Goal: Transaction & Acquisition: Purchase product/service

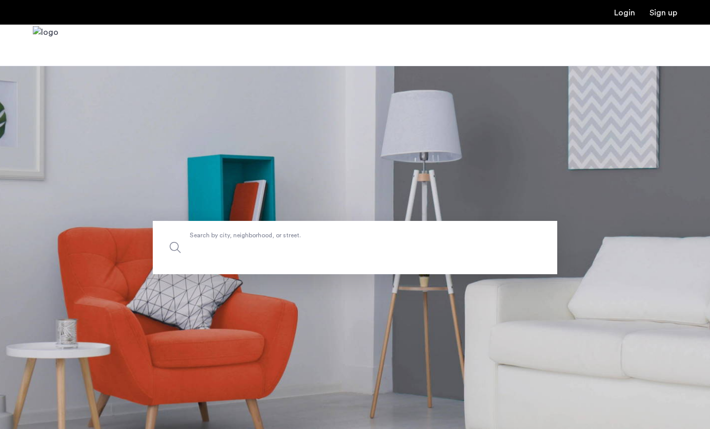
click at [254, 240] on label "Search by city, neighborhood, or street." at bounding box center [355, 247] width 405 height 53
click at [254, 240] on input "Search by city, neighborhood, or street." at bounding box center [355, 247] width 405 height 53
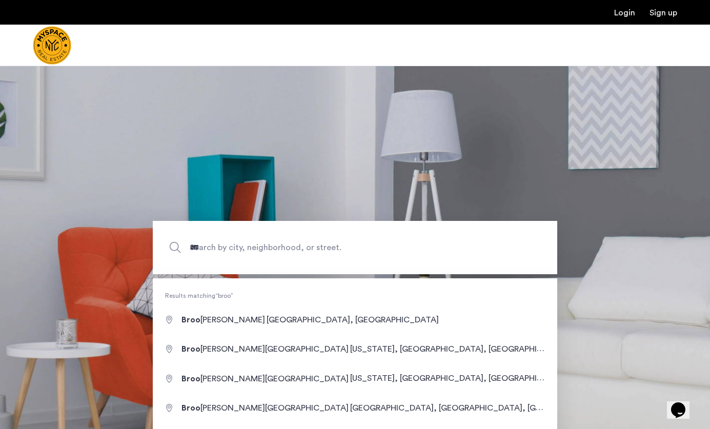
type input "**********"
drag, startPoint x: 255, startPoint y: 250, endPoint x: 253, endPoint y: 324, distance: 74.4
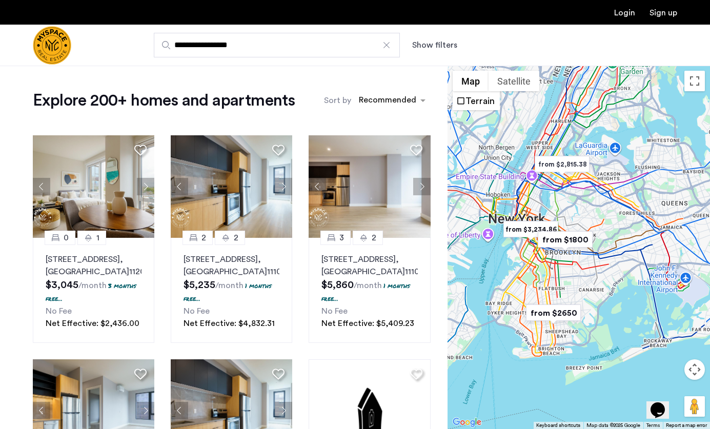
click at [423, 40] on button "Show filters" at bounding box center [434, 45] width 45 height 12
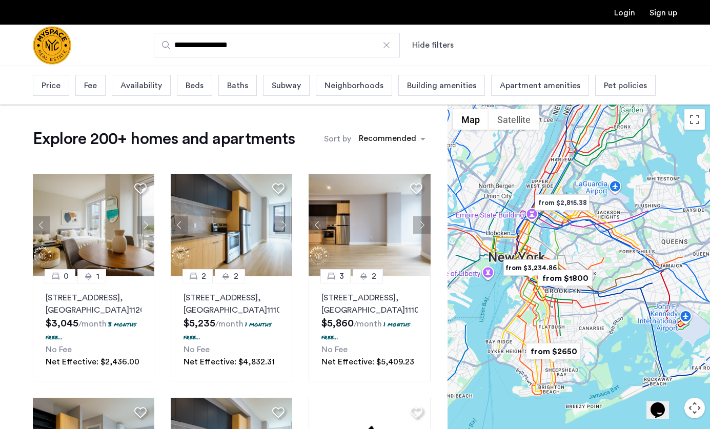
click at [197, 85] on span "Beds" at bounding box center [195, 85] width 18 height 12
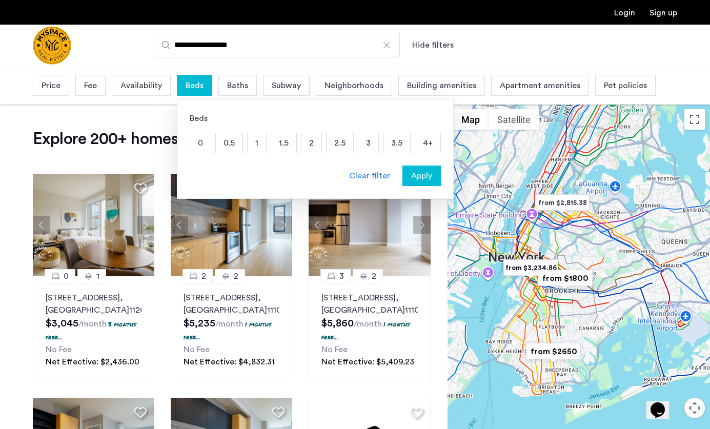
click at [305, 145] on p "2" at bounding box center [311, 142] width 20 height 19
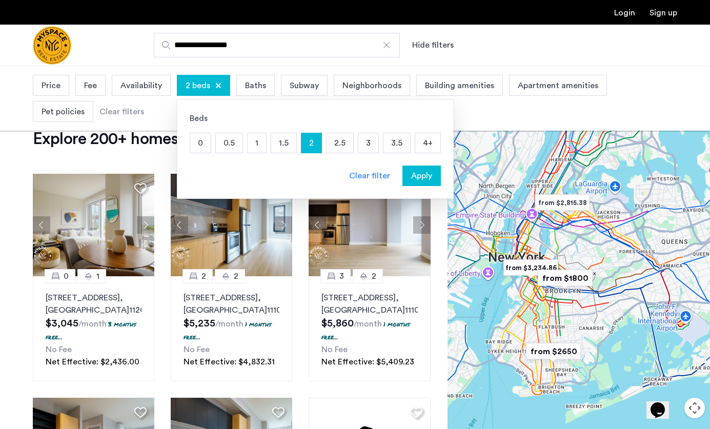
click at [338, 146] on p "2.5" at bounding box center [340, 142] width 27 height 19
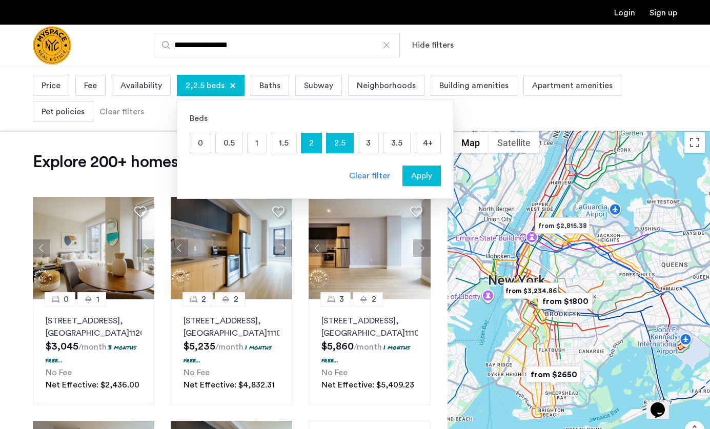
click at [371, 147] on p "3" at bounding box center [368, 142] width 20 height 19
click at [413, 169] on button "Apply" at bounding box center [421, 176] width 38 height 21
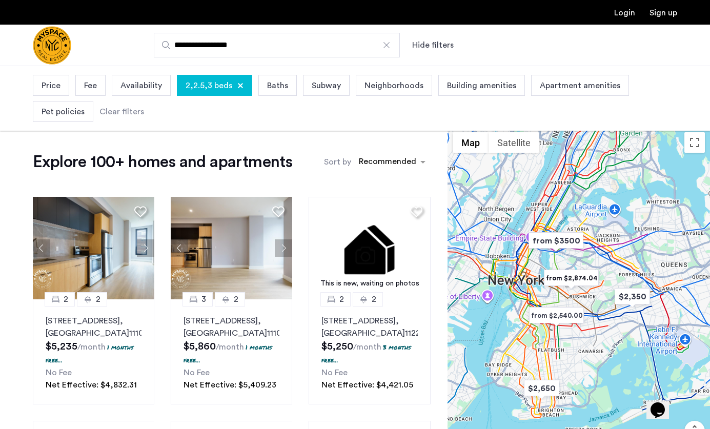
click at [84, 87] on span "Fee" at bounding box center [90, 85] width 13 height 12
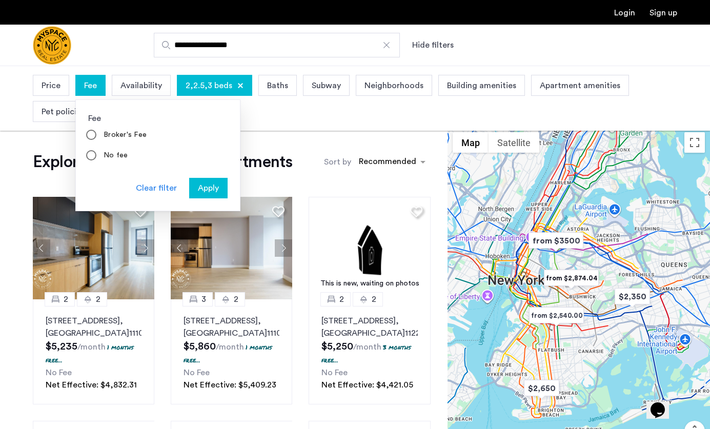
click at [60, 86] on span "Price" at bounding box center [51, 85] width 19 height 12
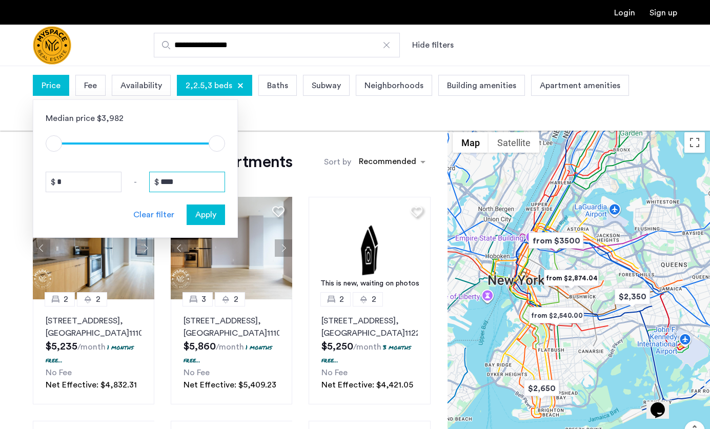
drag, startPoint x: 195, startPoint y: 191, endPoint x: 113, endPoint y: 186, distance: 82.2
click at [113, 187] on div "* - ****" at bounding box center [135, 182] width 179 height 21
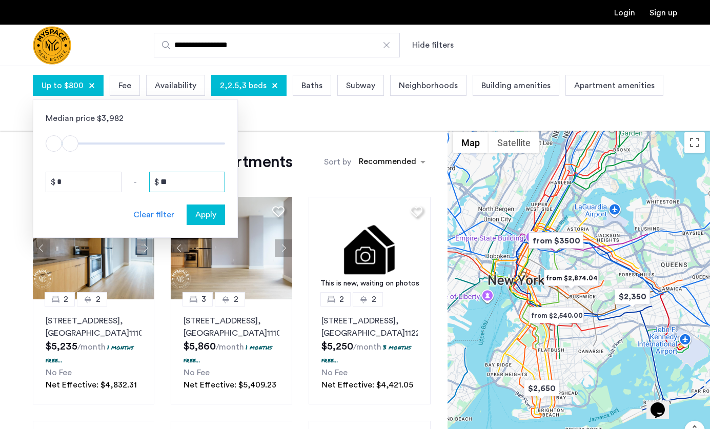
type input "*"
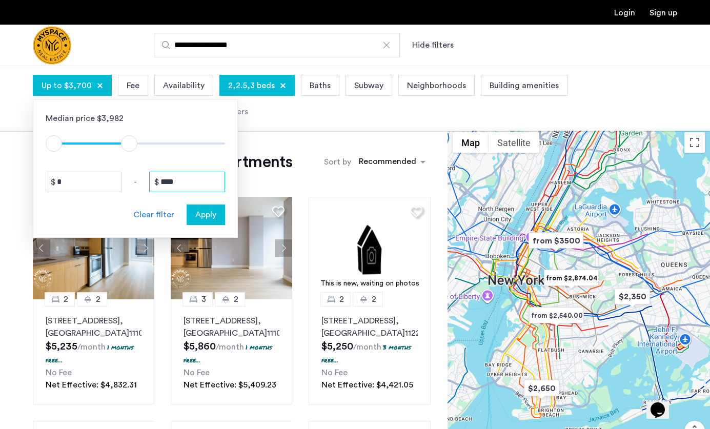
type input "****"
click at [207, 220] on span "Apply" at bounding box center [205, 215] width 21 height 12
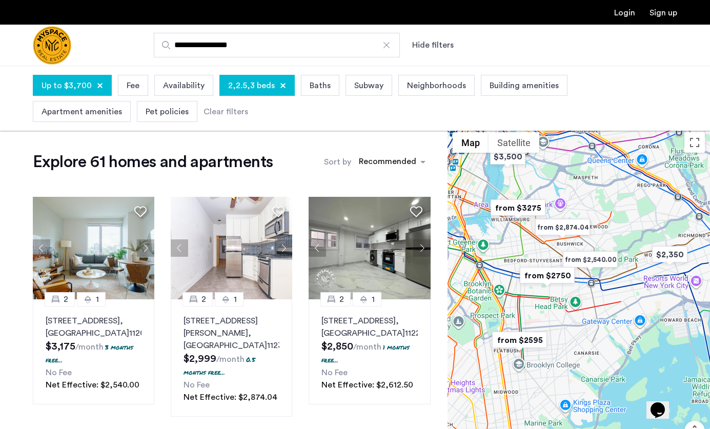
click at [511, 206] on img "from $3275" at bounding box center [518, 207] width 63 height 23
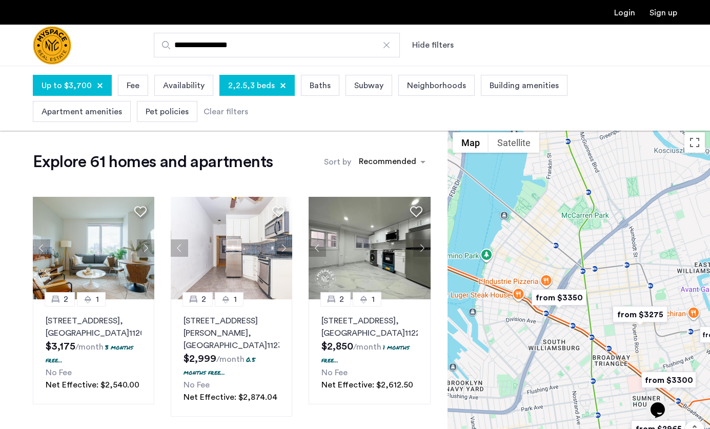
click at [628, 314] on img "from $3275" at bounding box center [640, 314] width 63 height 23
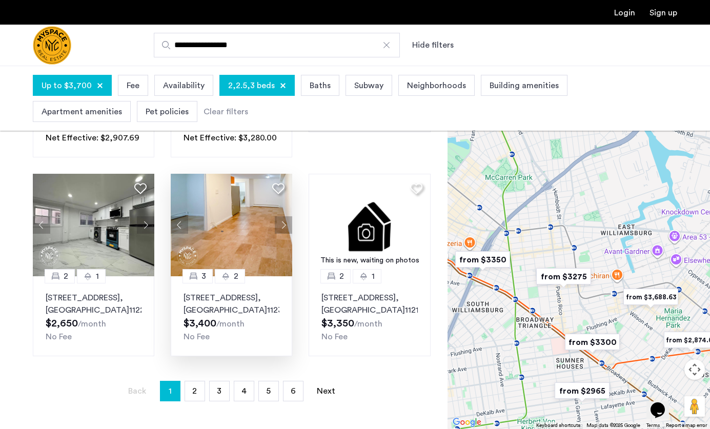
scroll to position [721, 0]
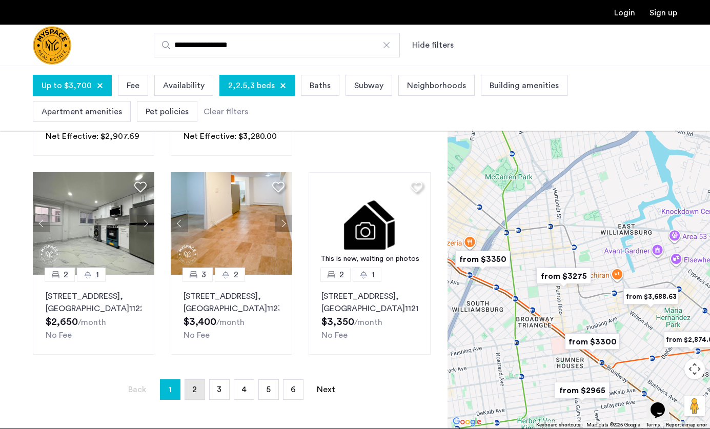
click at [198, 398] on link "page 2" at bounding box center [194, 389] width 19 height 19
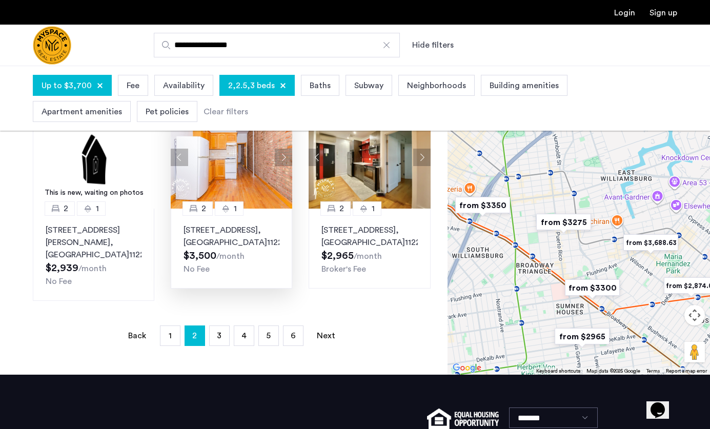
scroll to position [751, 0]
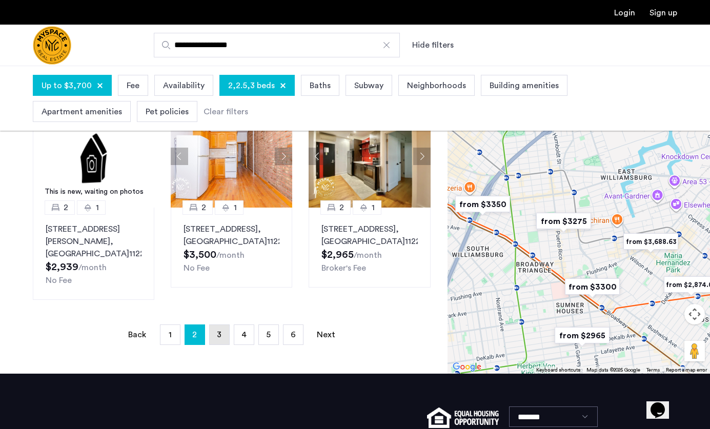
click at [220, 331] on span "3" at bounding box center [219, 335] width 5 height 8
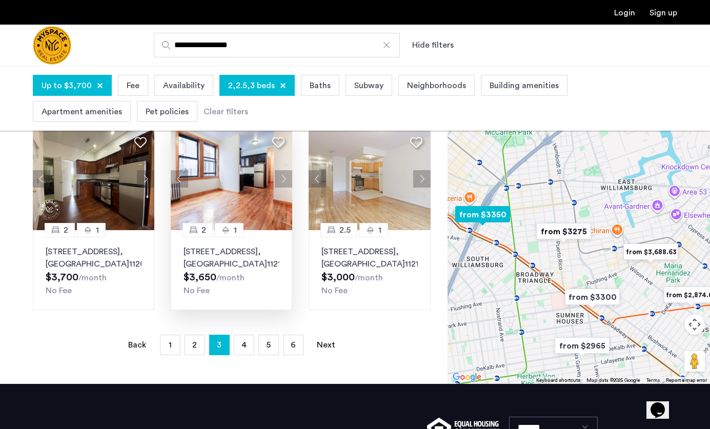
scroll to position [725, 0]
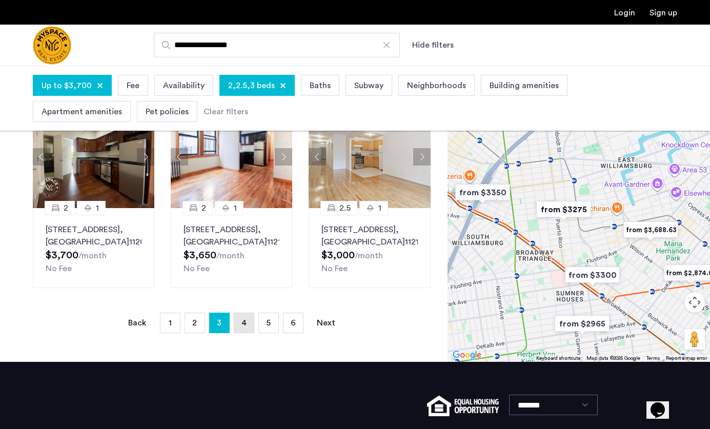
click at [247, 318] on link "page 4" at bounding box center [243, 322] width 19 height 19
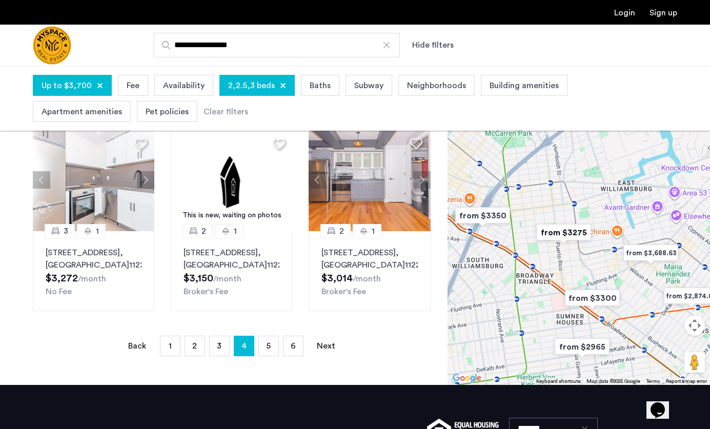
scroll to position [720, 0]
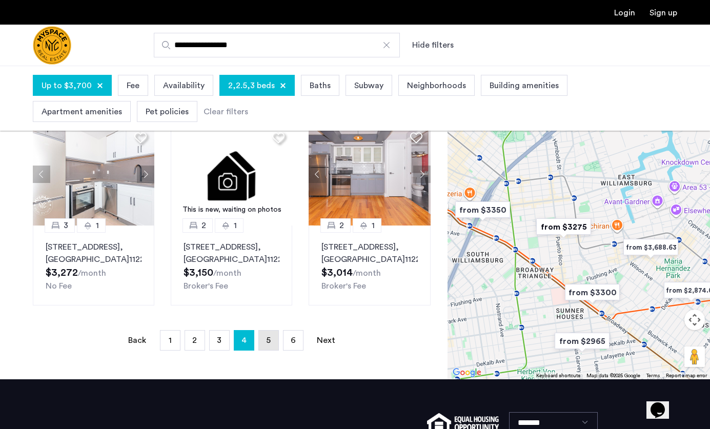
click at [266, 350] on link "page 5" at bounding box center [268, 340] width 19 height 19
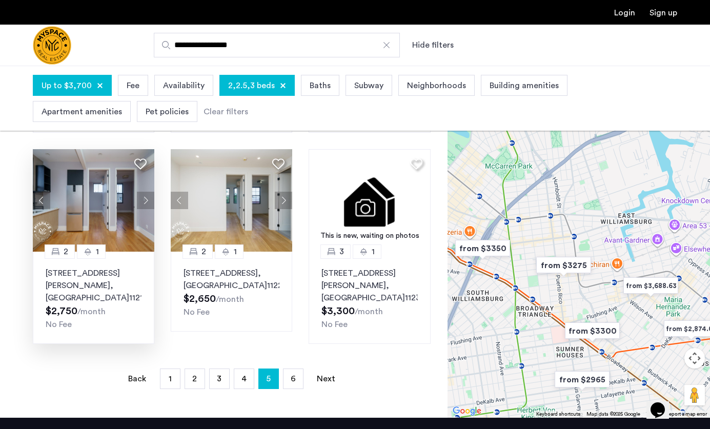
scroll to position [669, 0]
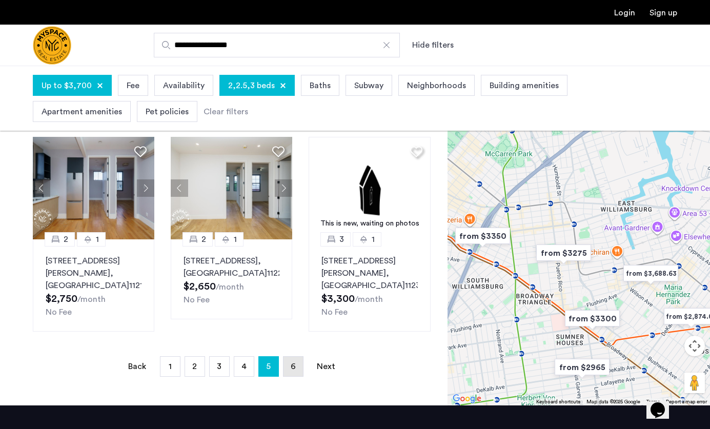
click at [292, 371] on span "6" at bounding box center [293, 366] width 5 height 8
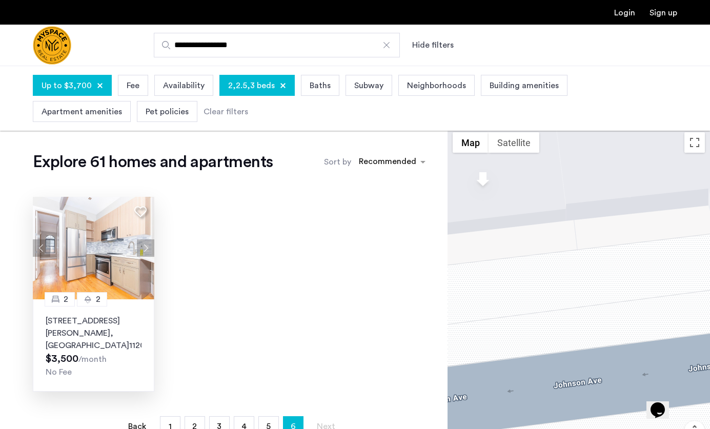
click at [130, 338] on p "[STREET_ADDRESS][PERSON_NAME]" at bounding box center [94, 333] width 96 height 37
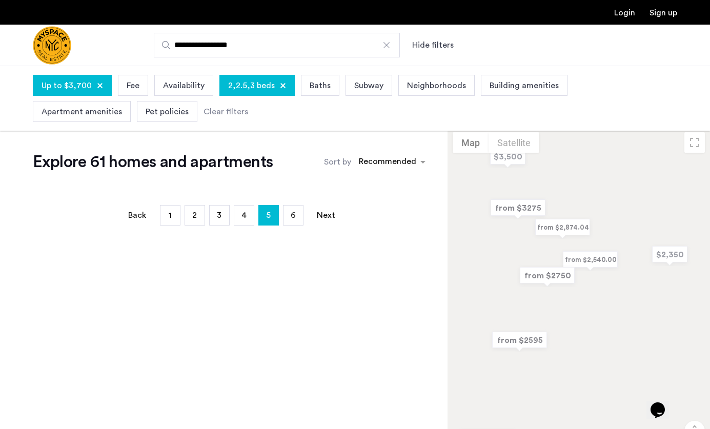
scroll to position [725, 0]
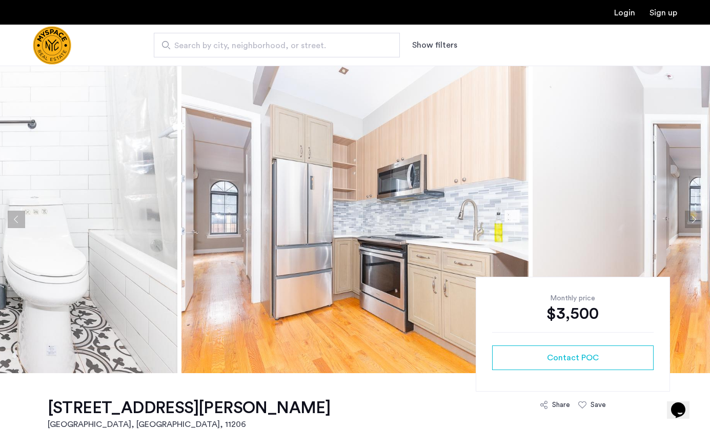
click at [692, 212] on button "Next apartment" at bounding box center [693, 219] width 17 height 17
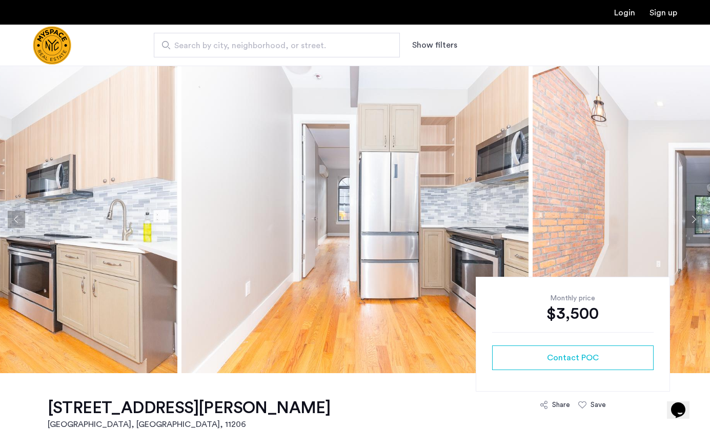
click at [692, 212] on button "Next apartment" at bounding box center [693, 219] width 17 height 17
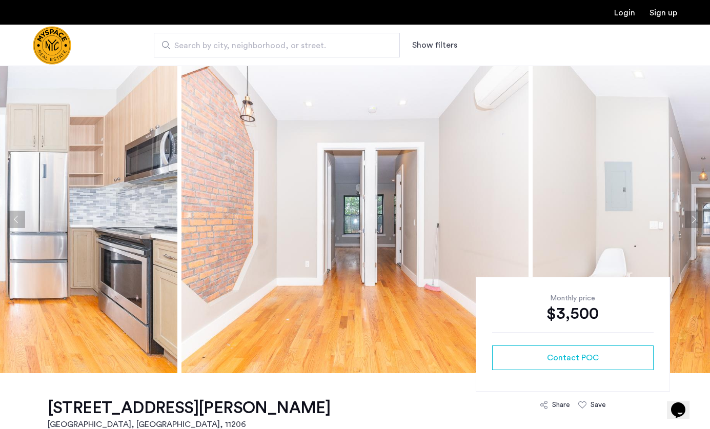
click at [692, 212] on button "Next apartment" at bounding box center [693, 219] width 17 height 17
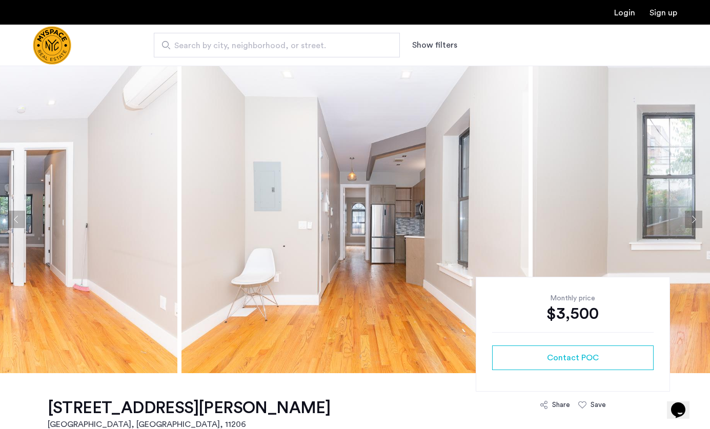
click at [692, 212] on button "Next apartment" at bounding box center [693, 219] width 17 height 17
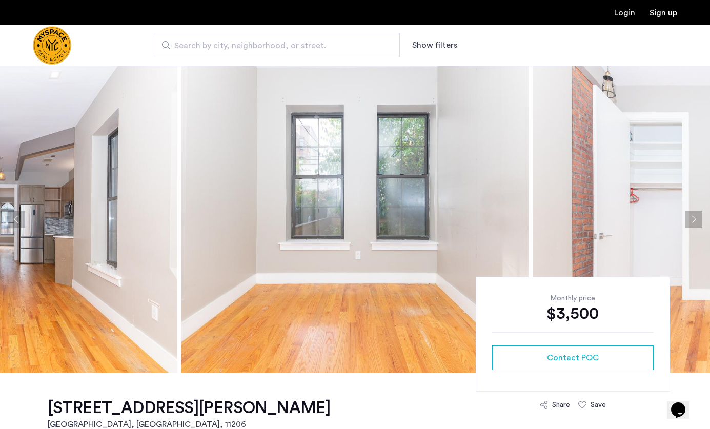
click at [692, 212] on button "Next apartment" at bounding box center [693, 219] width 17 height 17
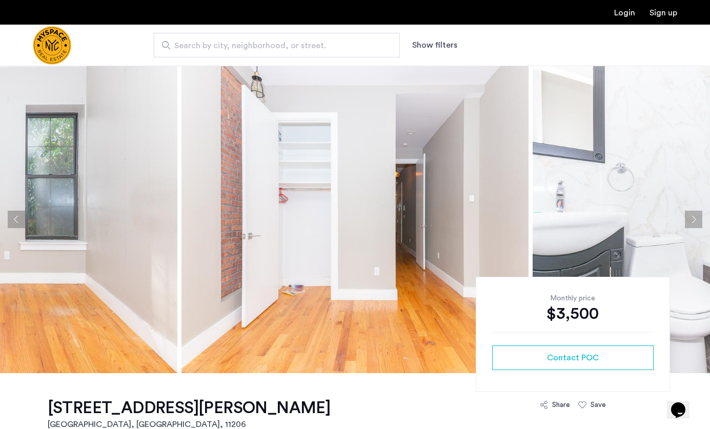
click at [692, 212] on button "Next apartment" at bounding box center [693, 219] width 17 height 17
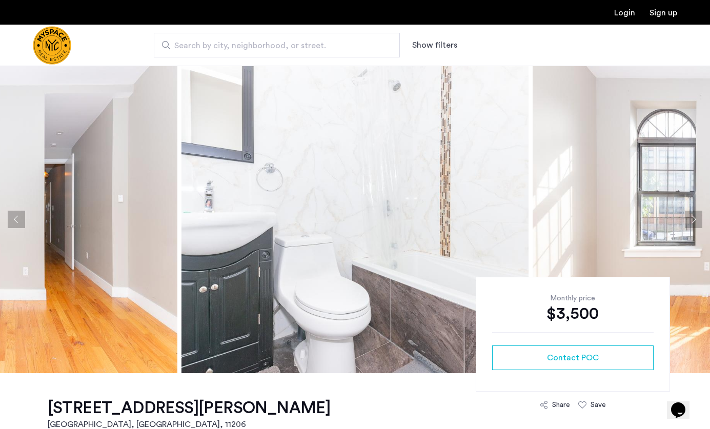
click at [692, 212] on button "Next apartment" at bounding box center [693, 219] width 17 height 17
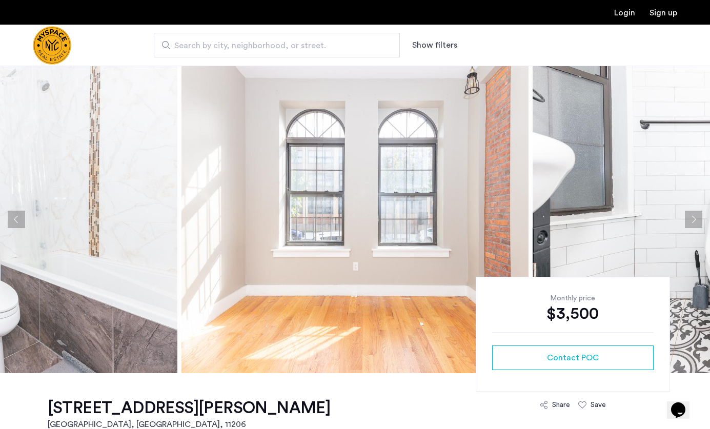
click at [692, 212] on button "Next apartment" at bounding box center [693, 219] width 17 height 17
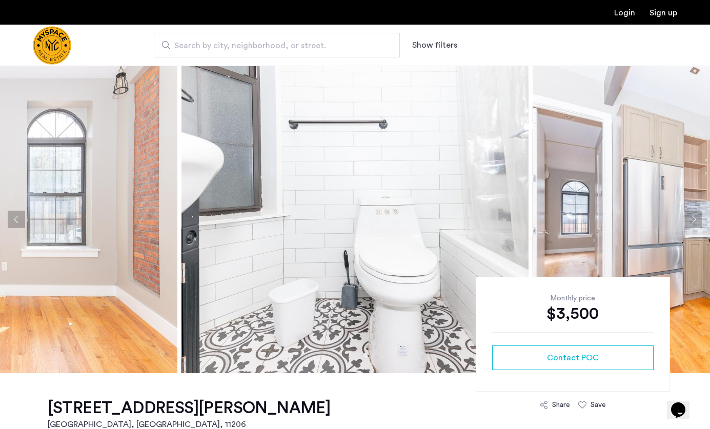
click at [692, 212] on button "Next apartment" at bounding box center [693, 219] width 17 height 17
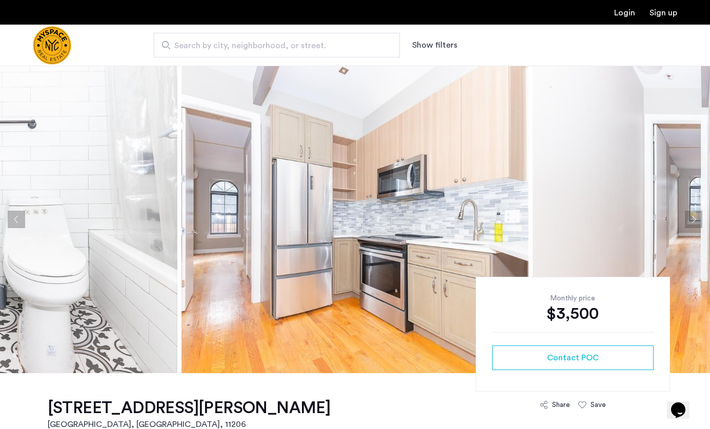
click at [692, 212] on button "Next apartment" at bounding box center [693, 219] width 17 height 17
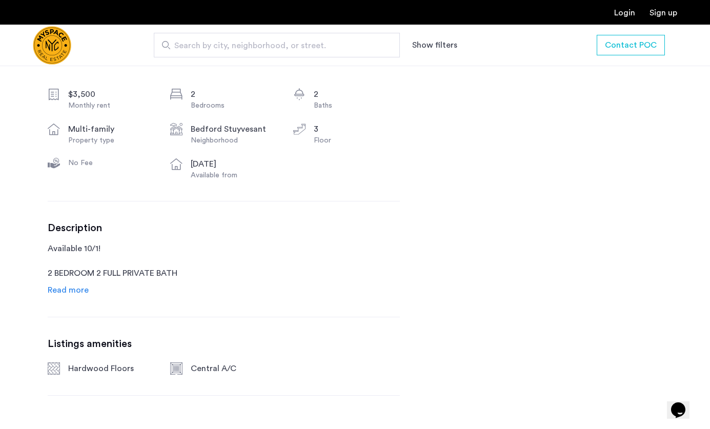
scroll to position [397, 0]
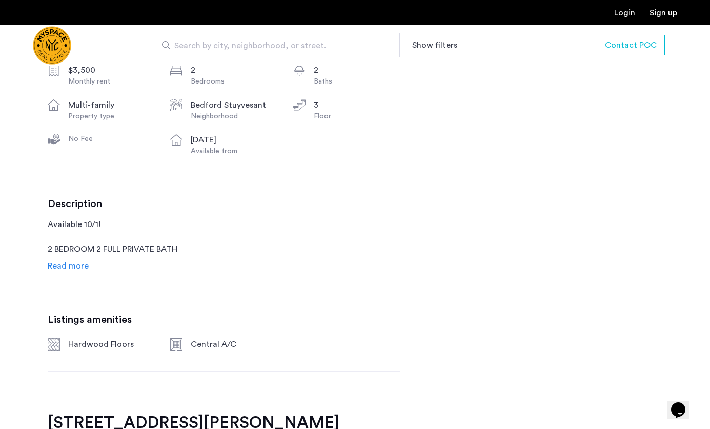
click at [78, 265] on span "Read more" at bounding box center [68, 266] width 41 height 8
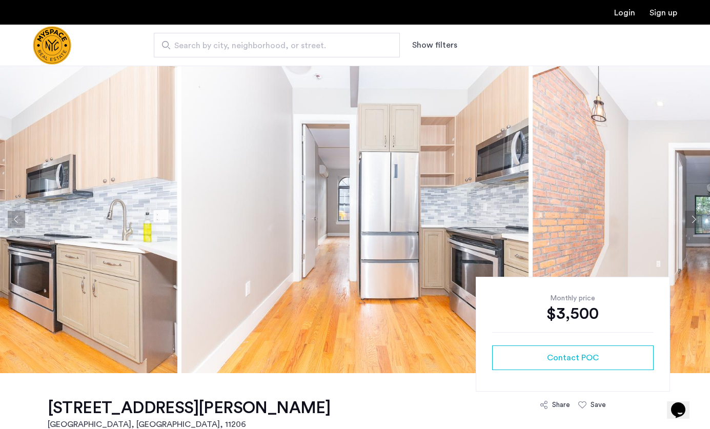
scroll to position [0, 0]
